Goal: Task Accomplishment & Management: Complete application form

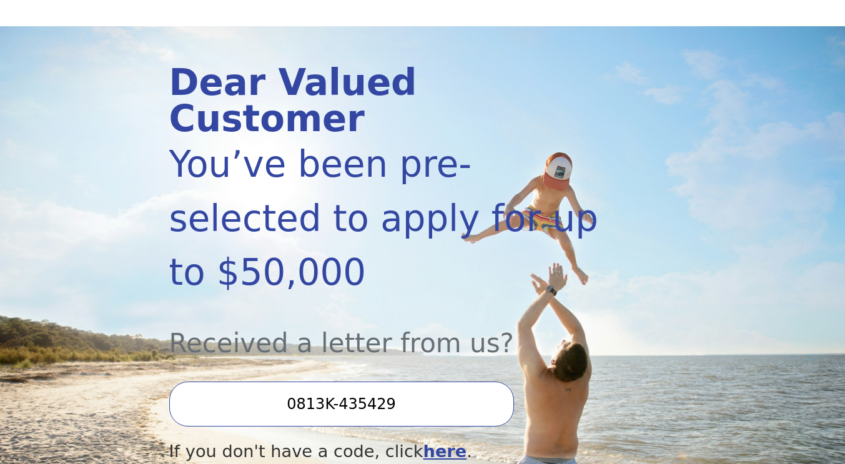
scroll to position [148, 0]
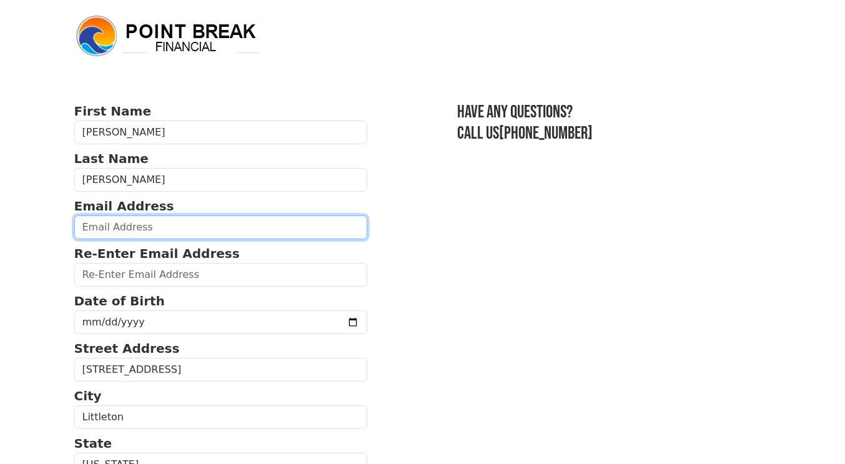
click at [124, 233] on input "email" at bounding box center [221, 228] width 294 height 24
type input "michelle@bestbuyinsurance.org"
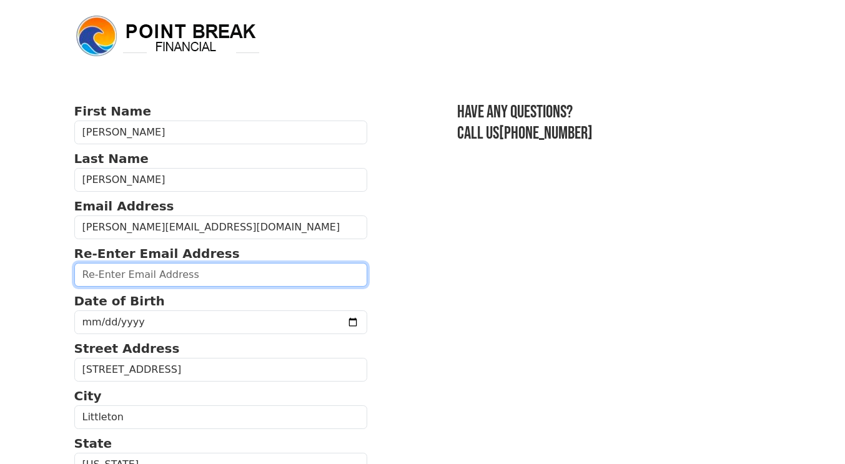
click at [131, 272] on input "email" at bounding box center [221, 275] width 294 height 24
type input "michelle@bestbuyinsurance.org"
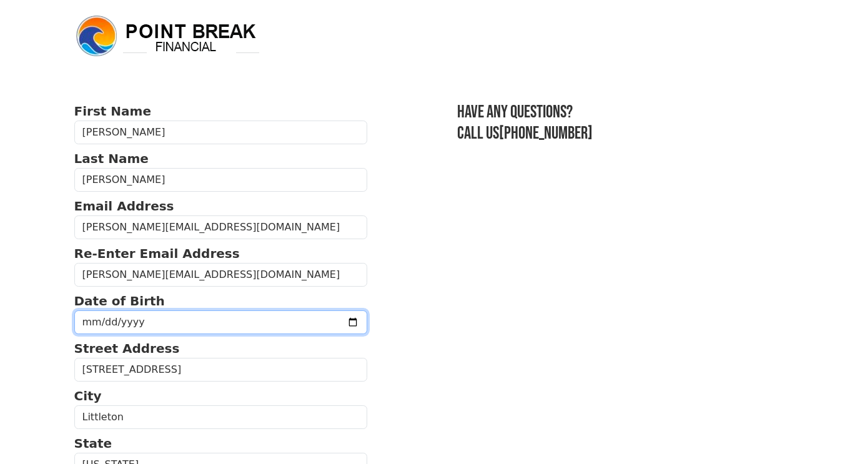
click at [144, 315] on input "date" at bounding box center [221, 323] width 294 height 24
type input "1975-01-05"
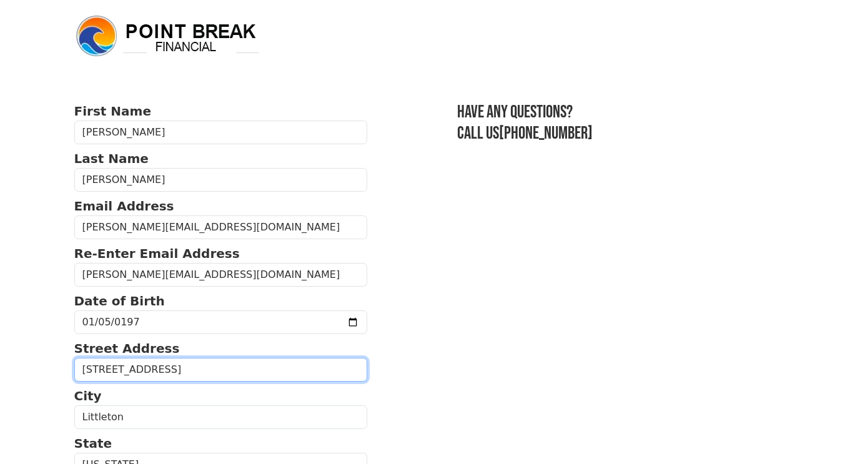
drag, startPoint x: 201, startPoint y: 368, endPoint x: 31, endPoint y: 373, distance: 169.4
click at [31, 373] on body "First Name Michelle Last Name Pugh Email Address michelle@bestbuyinsurance.org …" at bounding box center [422, 232] width 845 height 464
type input "355 Anderson St NE"
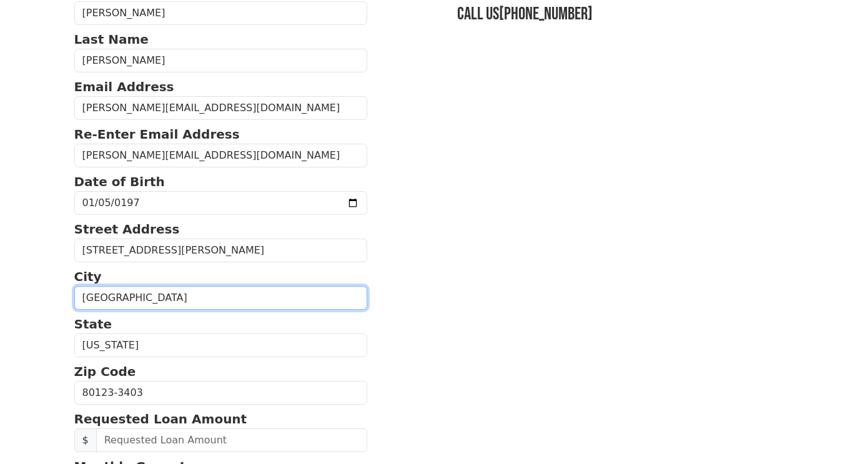
scroll to position [124, 0]
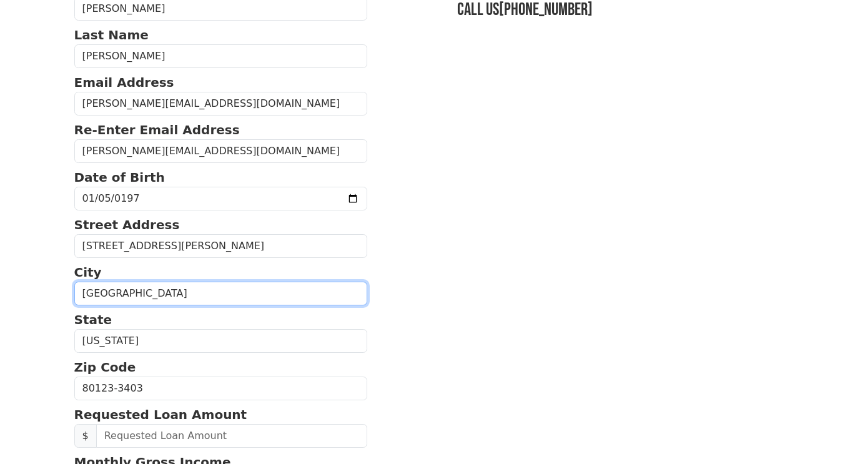
type input "Lake Placid"
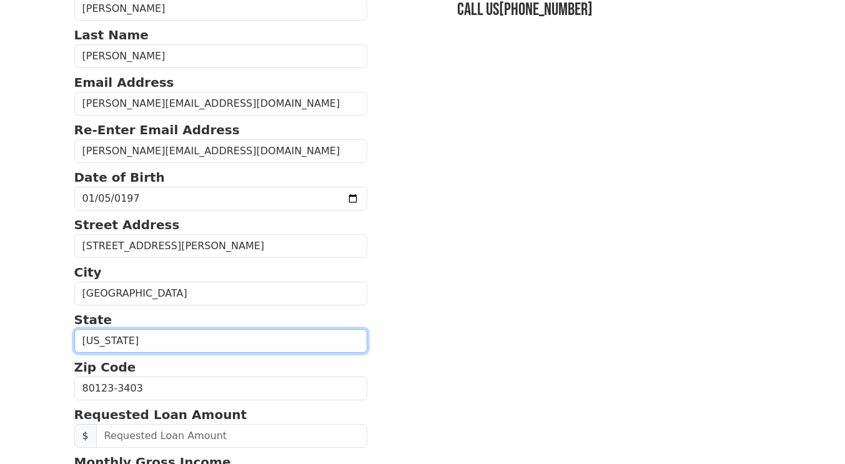
click at [162, 342] on select "Alabama Alaska Arizona Arkansas California Colorado Connecticut Delaware Distri…" at bounding box center [221, 341] width 294 height 24
select select "FL"
click at [74, 329] on select "Alabama Alaska Arizona Arkansas California Colorado Connecticut Delaware Distri…" at bounding box center [221, 341] width 294 height 24
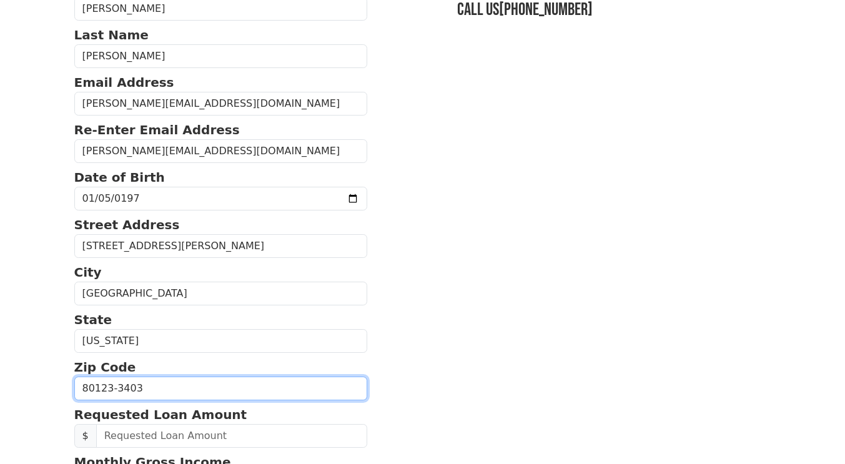
drag, startPoint x: 150, startPoint y: 388, endPoint x: 55, endPoint y: 394, distance: 95.2
click at [55, 341] on html "First Name Michelle Last Name Pugh Email Address michelle@bestbuyinsurance.org …" at bounding box center [422, 108] width 845 height 464
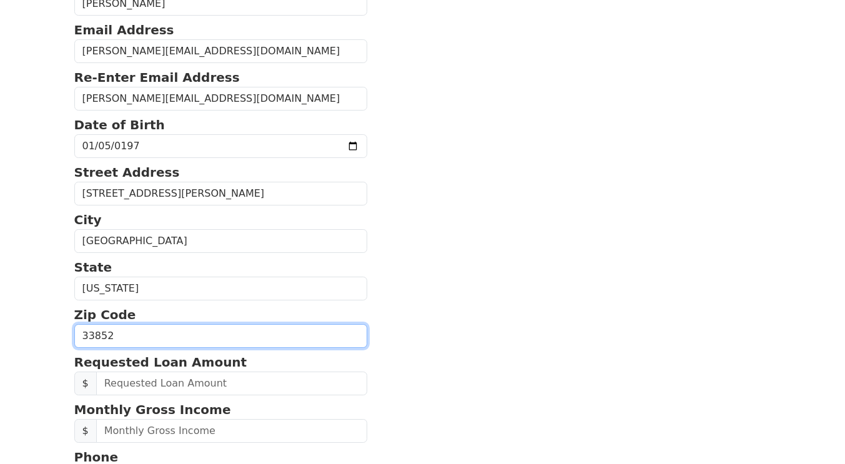
scroll to position [244, 0]
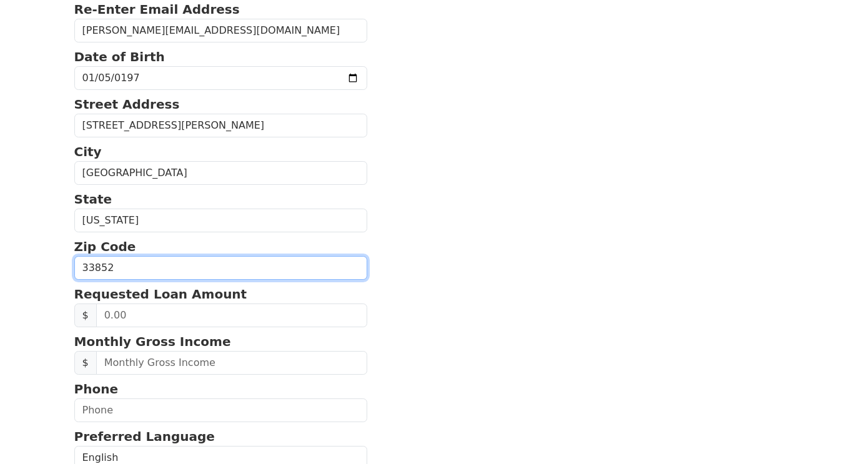
type input "33852"
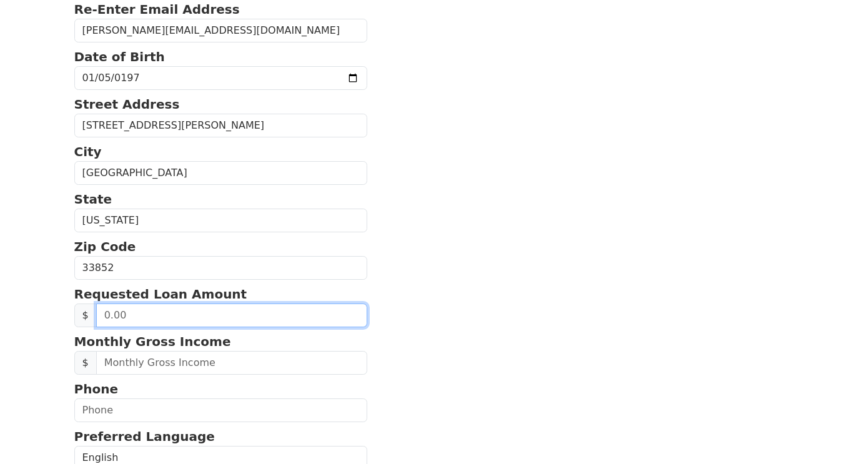
click at [126, 318] on input "text" at bounding box center [232, 316] width 272 height 24
drag, startPoint x: 126, startPoint y: 318, endPoint x: 89, endPoint y: 317, distance: 36.9
click at [89, 317] on div "$" at bounding box center [221, 316] width 294 height 24
drag, startPoint x: 164, startPoint y: 316, endPoint x: 102, endPoint y: 316, distance: 61.9
click at [102, 316] on input "10,000.00" at bounding box center [232, 316] width 272 height 24
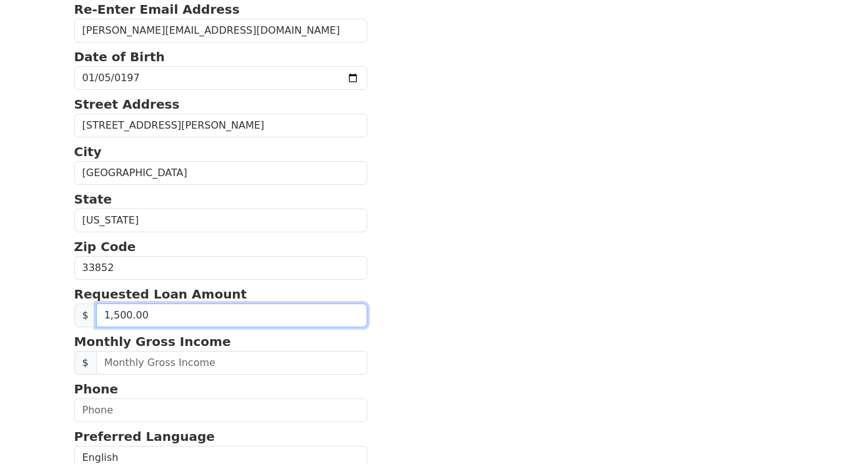
type input "15,000.00"
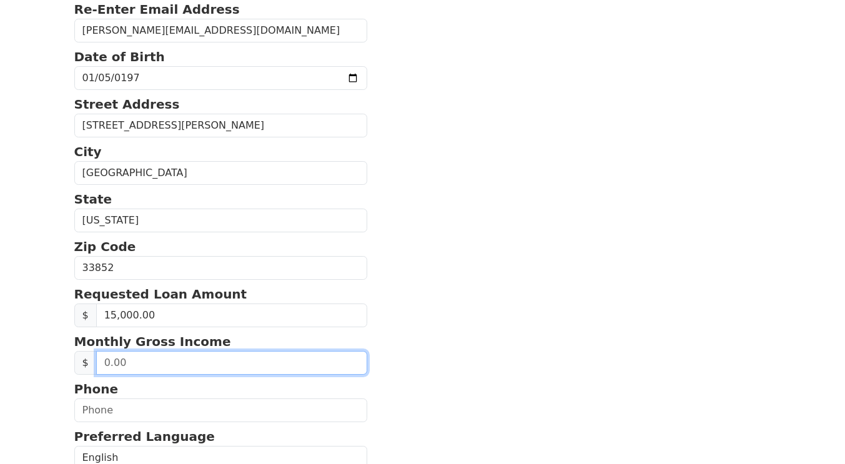
click at [153, 361] on input "text" at bounding box center [232, 363] width 272 height 24
drag, startPoint x: 152, startPoint y: 361, endPoint x: 88, endPoint y: 364, distance: 63.8
click at [88, 364] on div "$" at bounding box center [221, 363] width 294 height 24
drag, startPoint x: 146, startPoint y: 363, endPoint x: 91, endPoint y: 367, distance: 55.2
click at [91, 367] on div "$" at bounding box center [221, 363] width 294 height 24
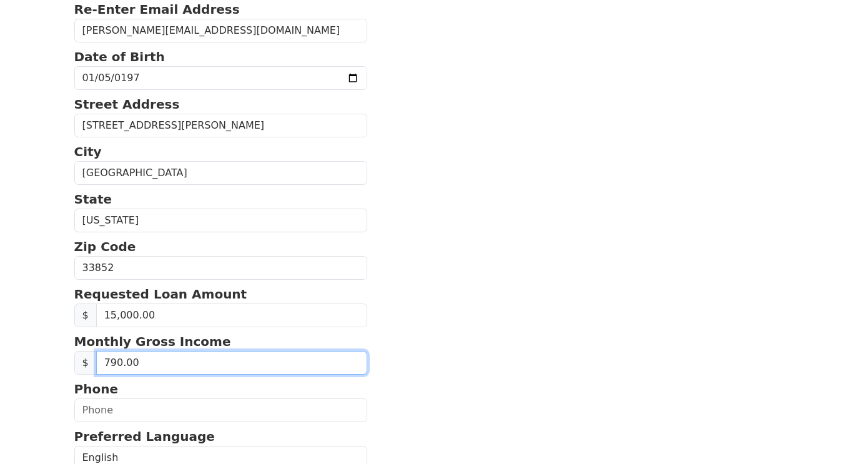
type input "7,900.00"
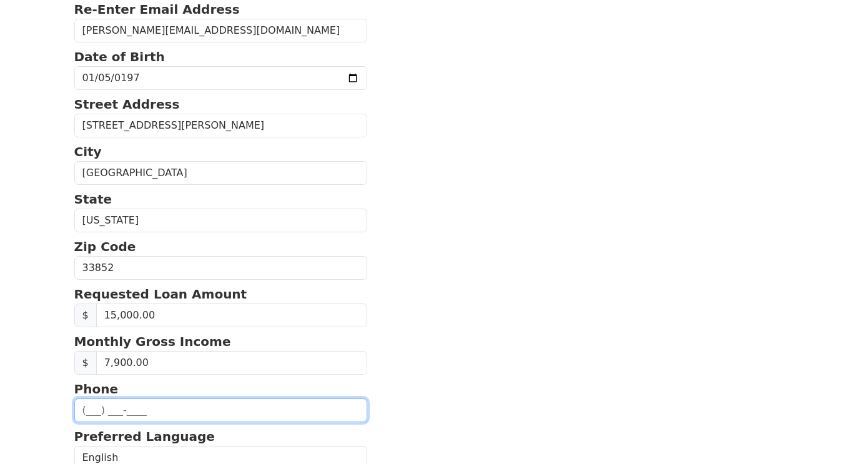
click at [89, 408] on input "text" at bounding box center [221, 411] width 294 height 24
type input "(303) 594-9021"
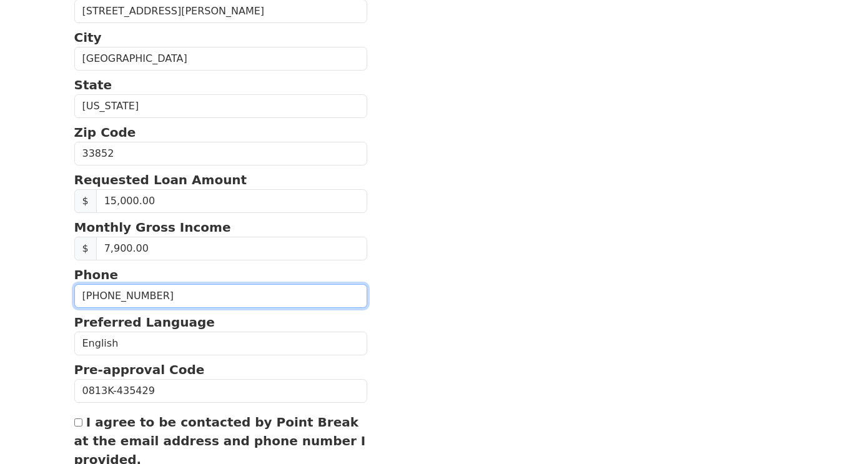
scroll to position [402, 0]
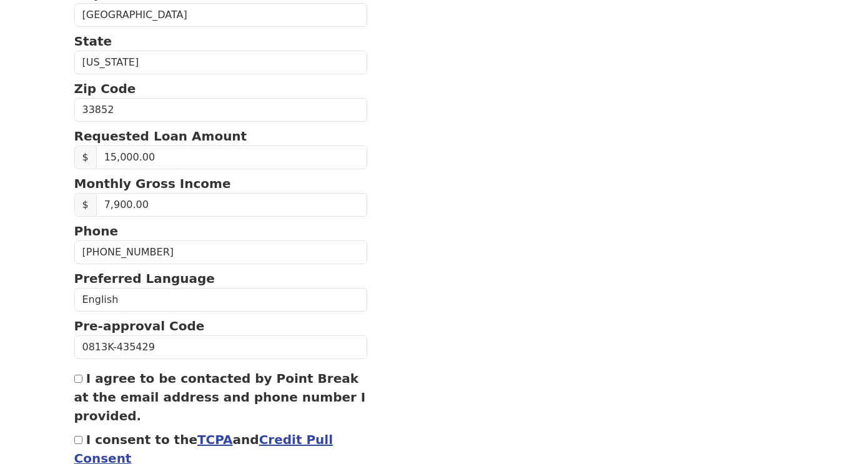
click at [77, 376] on input "I agree to be contacted by Point Break at the email address and phone number I …" at bounding box center [78, 379] width 8 height 8
checkbox input "true"
click at [79, 437] on input "I consent to the TCPA and Credit Pull Consent" at bounding box center [78, 440] width 8 height 8
checkbox input "true"
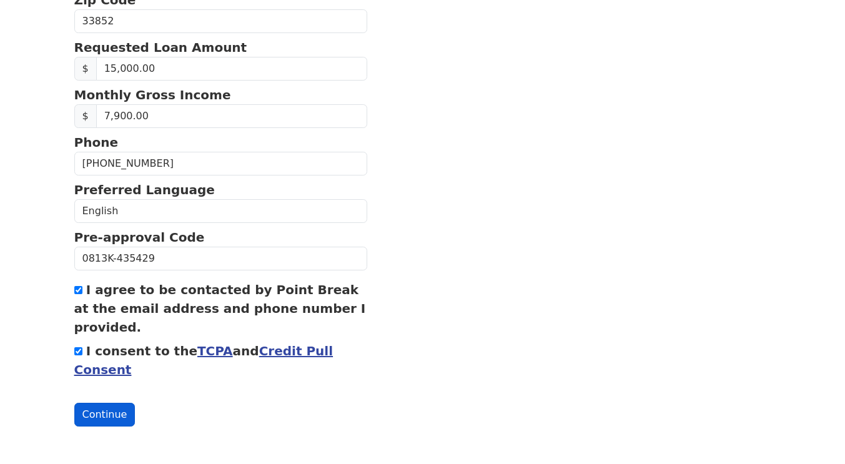
click at [102, 405] on button "Continue" at bounding box center [104, 415] width 61 height 24
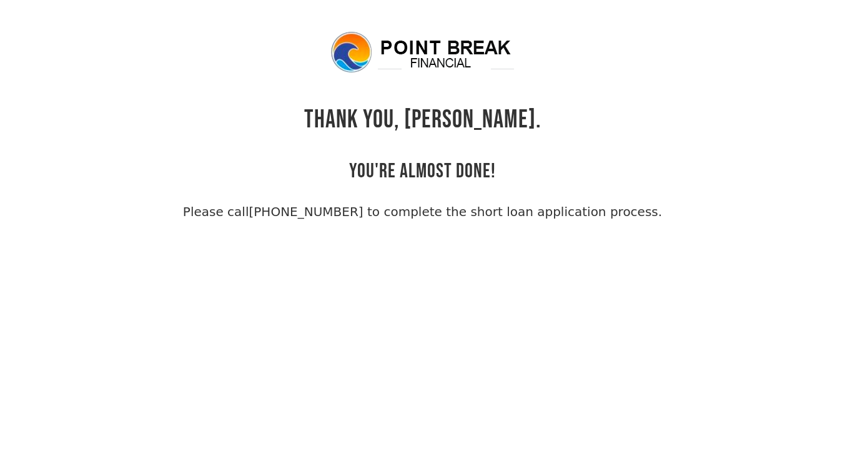
scroll to position [30, 0]
